Goal: Task Accomplishment & Management: Use online tool/utility

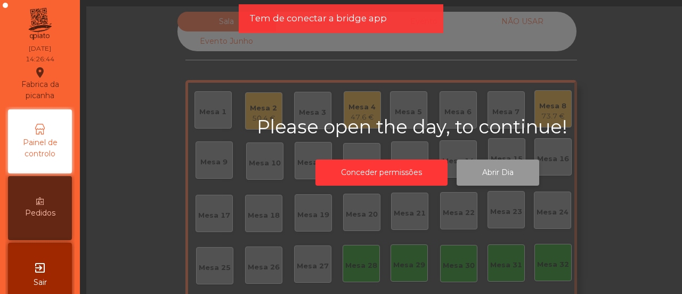
click at [493, 176] on button "Abrir Dia" at bounding box center [498, 172] width 83 height 26
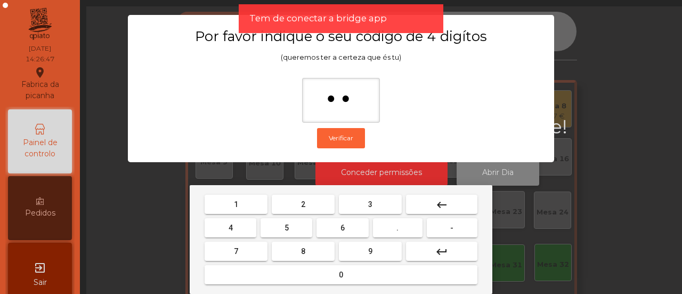
type input "***"
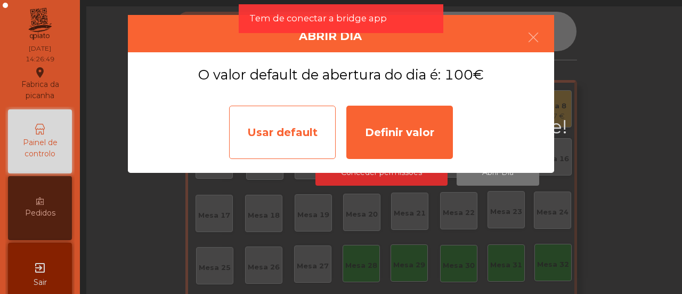
click at [295, 121] on div "Usar default" at bounding box center [282, 132] width 107 height 53
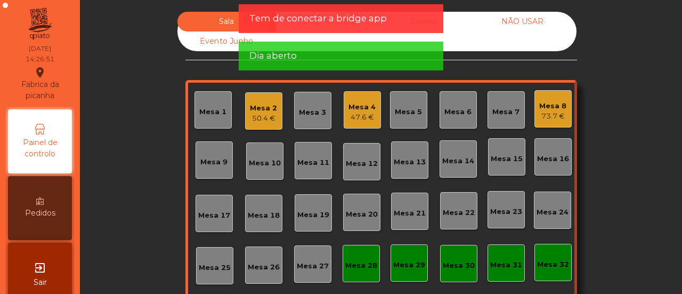
click at [219, 114] on div "Mesa 1" at bounding box center [212, 112] width 27 height 11
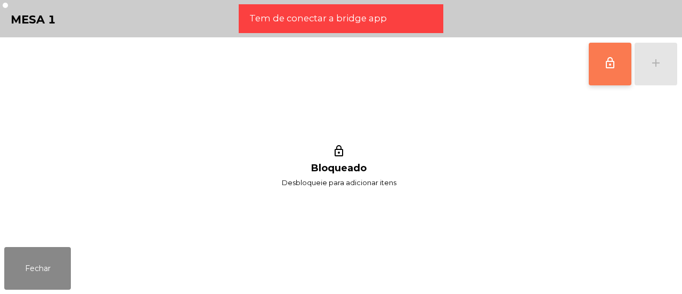
click at [609, 62] on span "lock_outline" at bounding box center [610, 63] width 13 height 13
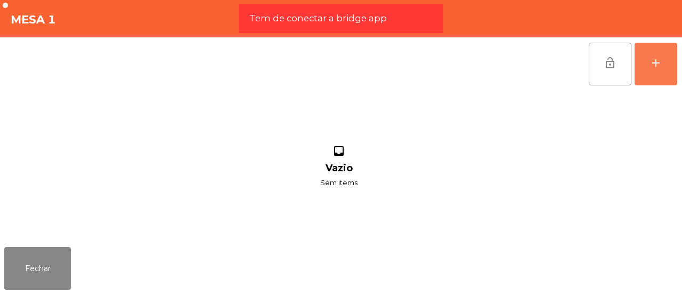
click at [655, 65] on div "add" at bounding box center [656, 63] width 13 height 13
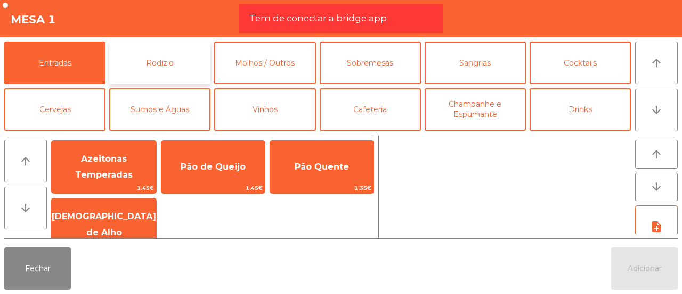
click at [158, 61] on button "Rodizio" at bounding box center [159, 63] width 101 height 43
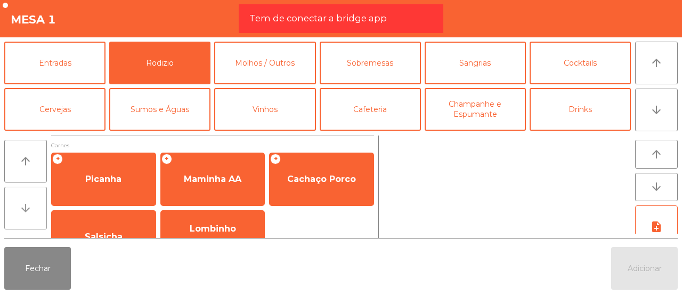
click at [27, 208] on icon "arrow_downward" at bounding box center [25, 208] width 13 height 13
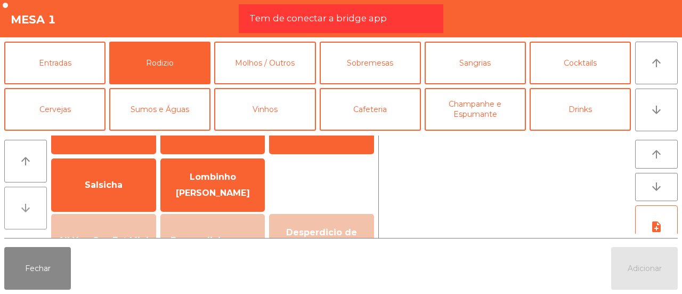
click at [27, 208] on icon "arrow_downward" at bounding box center [25, 208] width 13 height 13
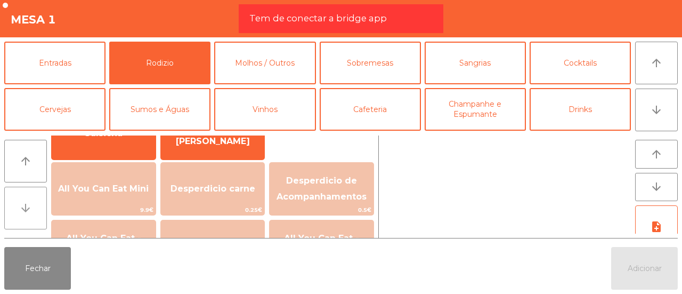
click at [27, 208] on icon "arrow_downward" at bounding box center [25, 208] width 13 height 13
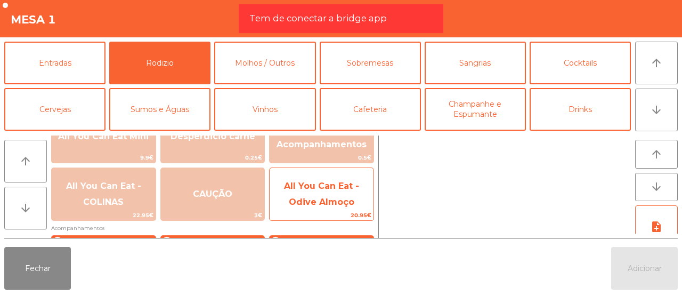
click at [302, 199] on span "All You Can Eat - Odive Almoço" at bounding box center [322, 194] width 104 height 45
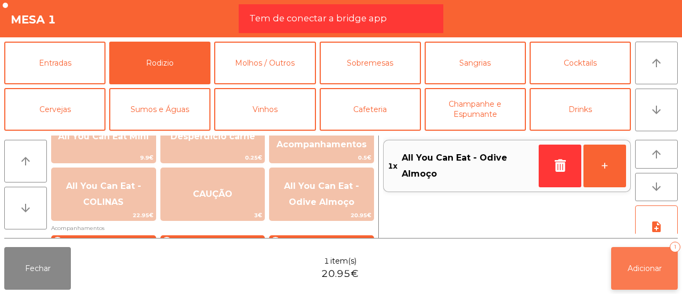
click at [624, 260] on button "Adicionar 1" at bounding box center [645, 268] width 67 height 43
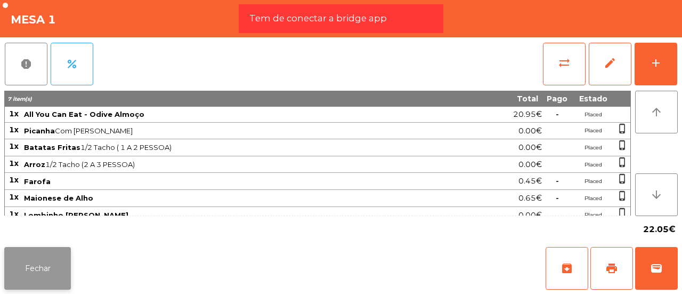
click at [41, 261] on button "Fechar" at bounding box center [37, 268] width 67 height 43
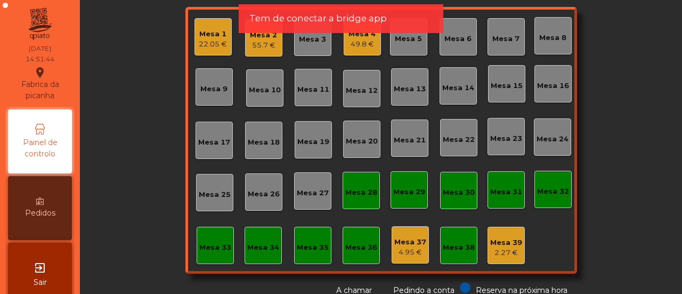
scroll to position [79, 0]
